Goal: Find specific page/section: Find specific page/section

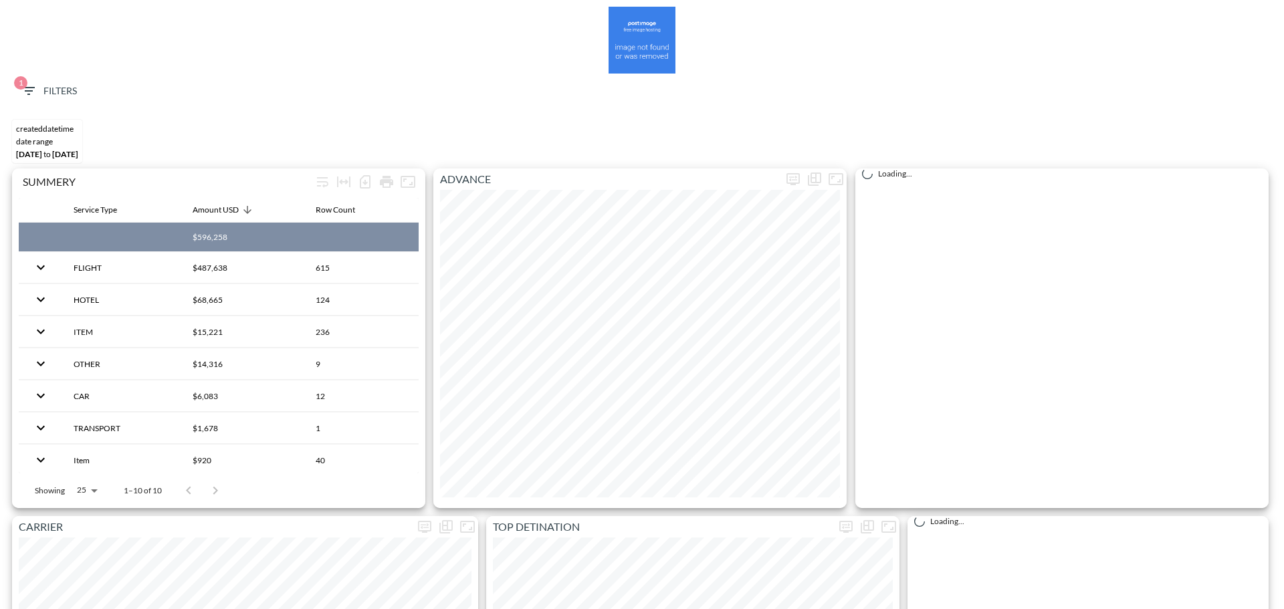
click at [48, 91] on span "1 Filters" at bounding box center [49, 91] width 56 height 17
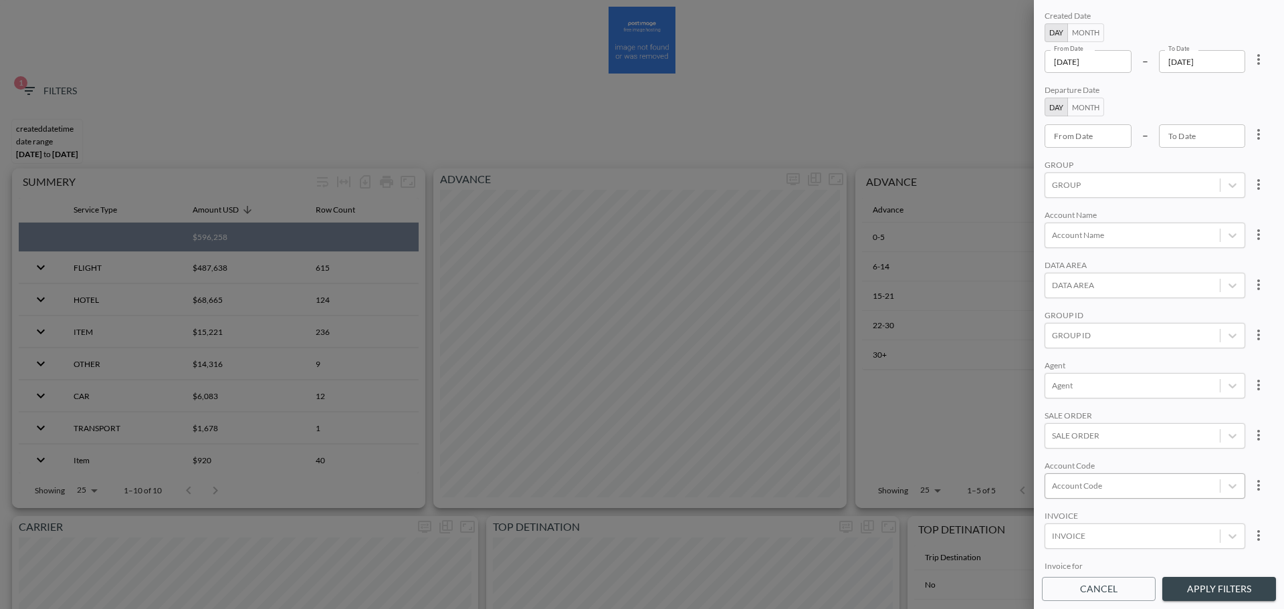
click at [1120, 481] on div at bounding box center [1132, 485] width 161 height 13
type input "c"
type input "K"
click at [1145, 433] on div "Create "CKAU"" at bounding box center [1165, 438] width 234 height 21
type input "CKAU"
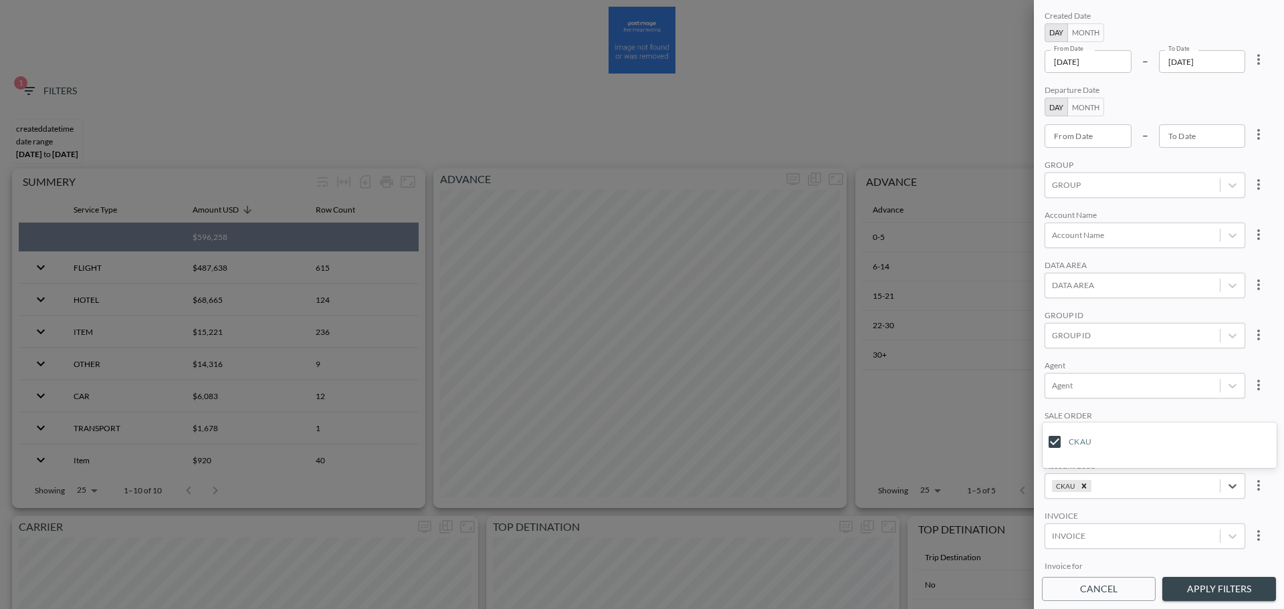
click at [1152, 409] on div "Created Date Day Month From Date [DATE] From Date – To Date [DATE] To Date Depa…" at bounding box center [1159, 289] width 234 height 562
click at [1264, 58] on icon "more" at bounding box center [1258, 59] width 16 height 16
click at [1212, 91] on li "Clear" at bounding box center [1209, 90] width 120 height 24
type input "YYYY-MM-DD"
click at [1092, 66] on input "YYYY-MM-DD" at bounding box center [1087, 61] width 87 height 23
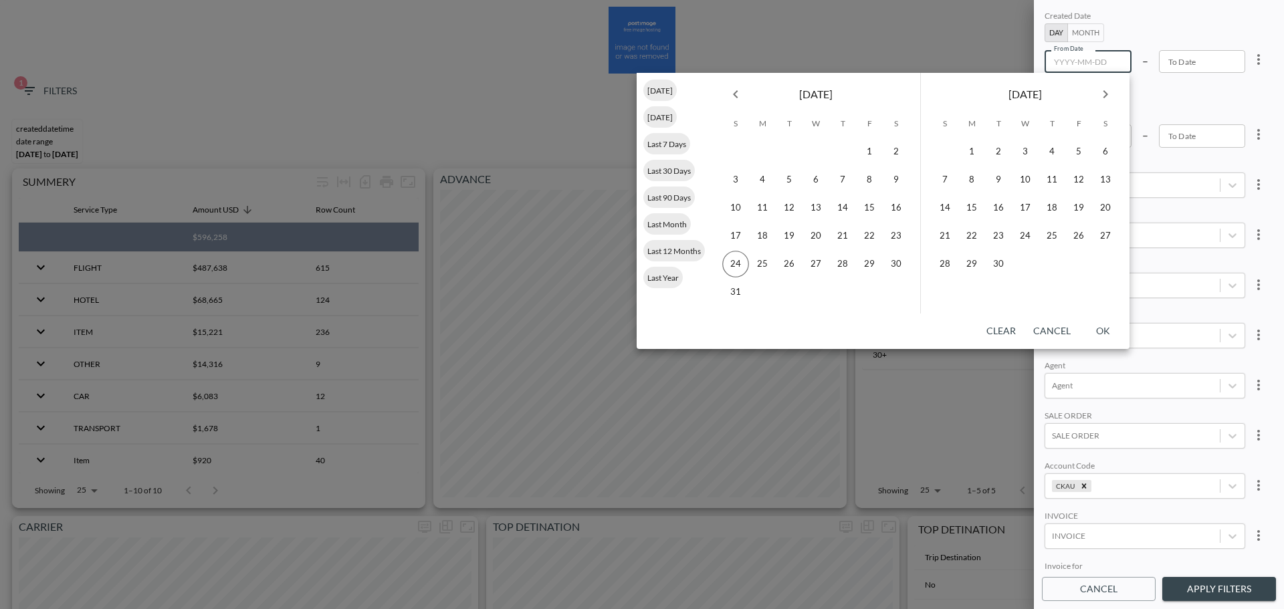
click at [741, 94] on icon "Previous month" at bounding box center [735, 94] width 16 height 16
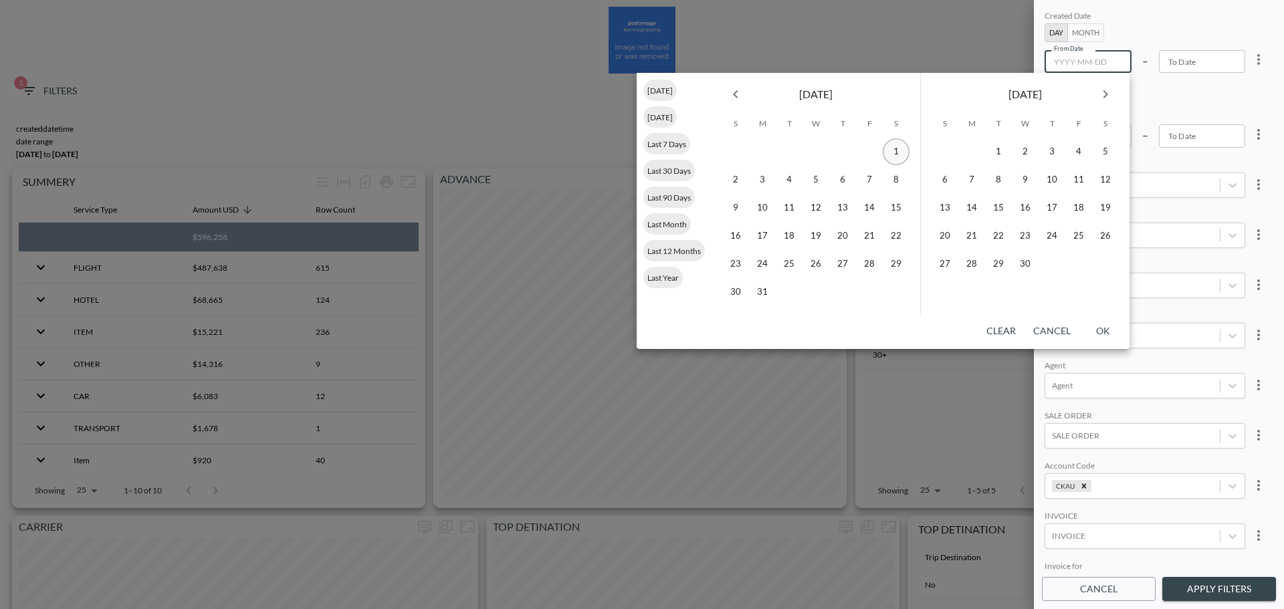
click at [894, 156] on button "1" at bounding box center [896, 151] width 27 height 27
type input "[DATE]"
type input "YYYY-MM-DD"
click at [1104, 92] on icon "Next month" at bounding box center [1105, 94] width 16 height 16
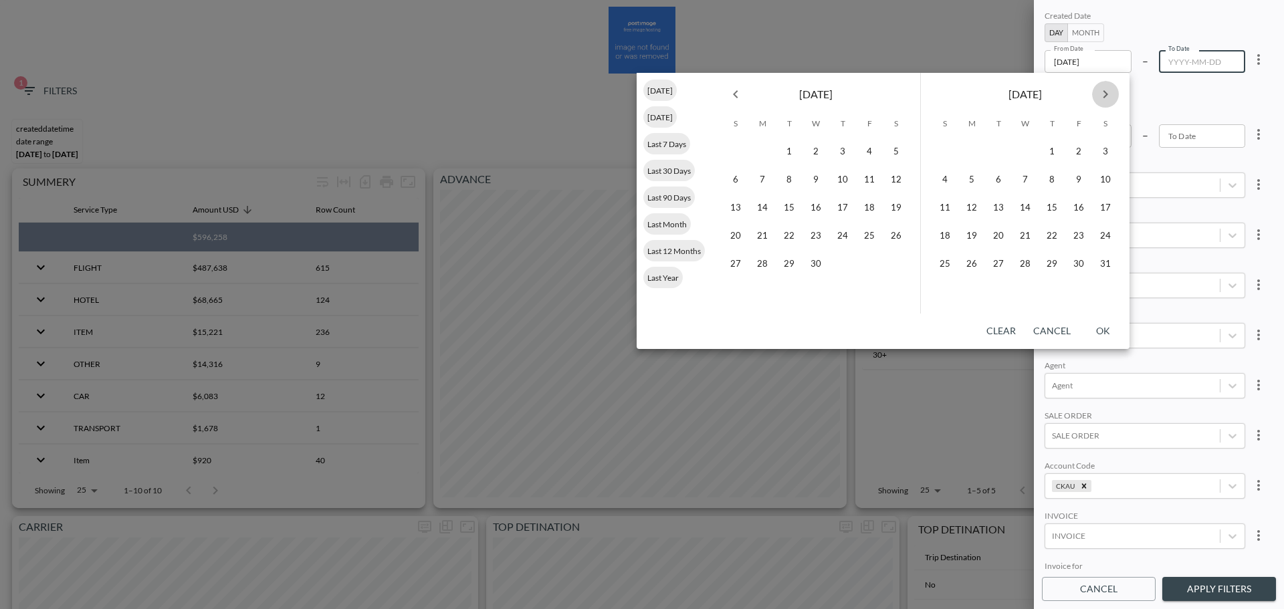
click at [1104, 92] on icon "Next month" at bounding box center [1105, 94] width 16 height 16
click at [935, 259] on button "24" at bounding box center [944, 264] width 27 height 27
type input "[DATE]"
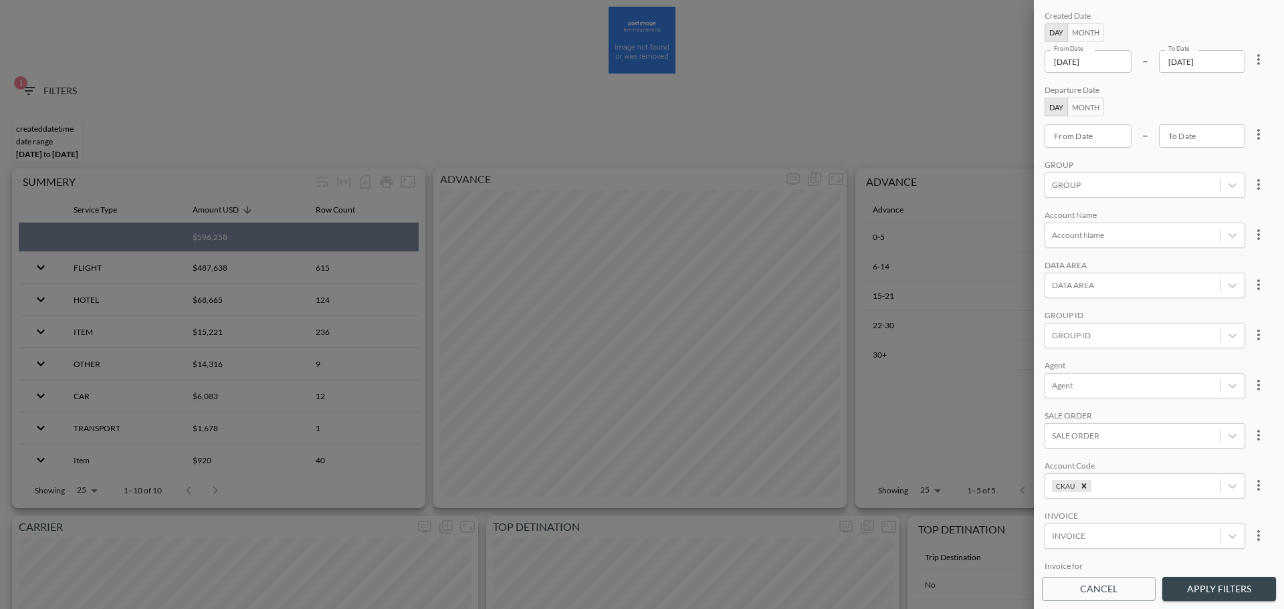
click at [1228, 591] on button "Apply Filters" at bounding box center [1219, 589] width 114 height 25
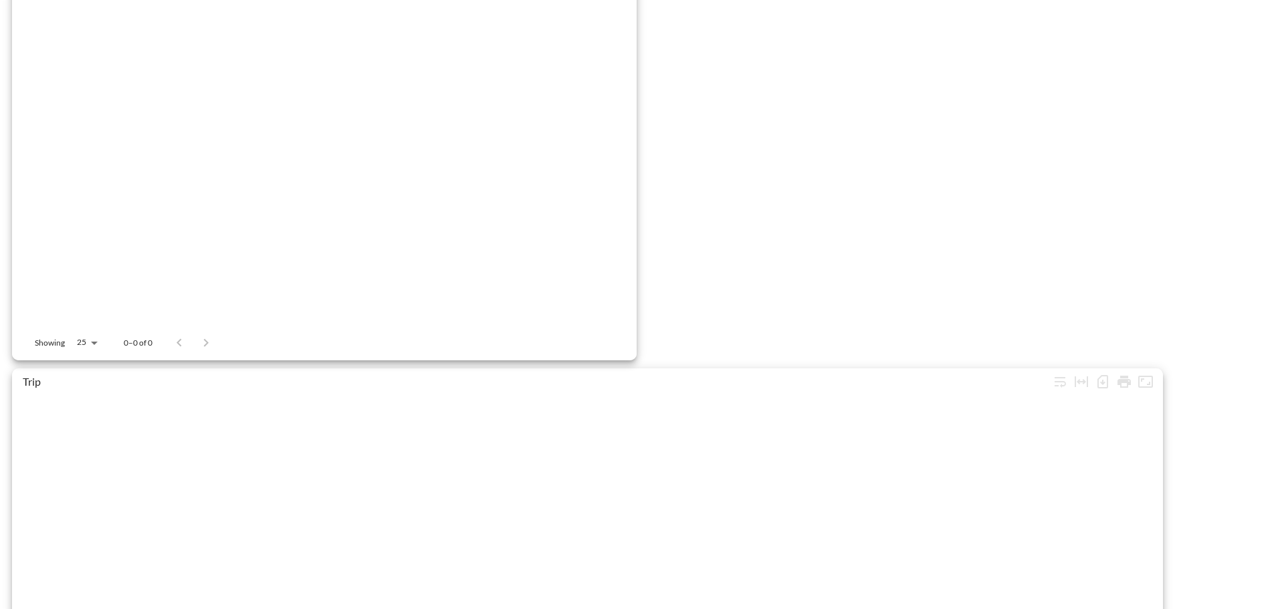
scroll to position [2103, 0]
